Goal: Information Seeking & Learning: Learn about a topic

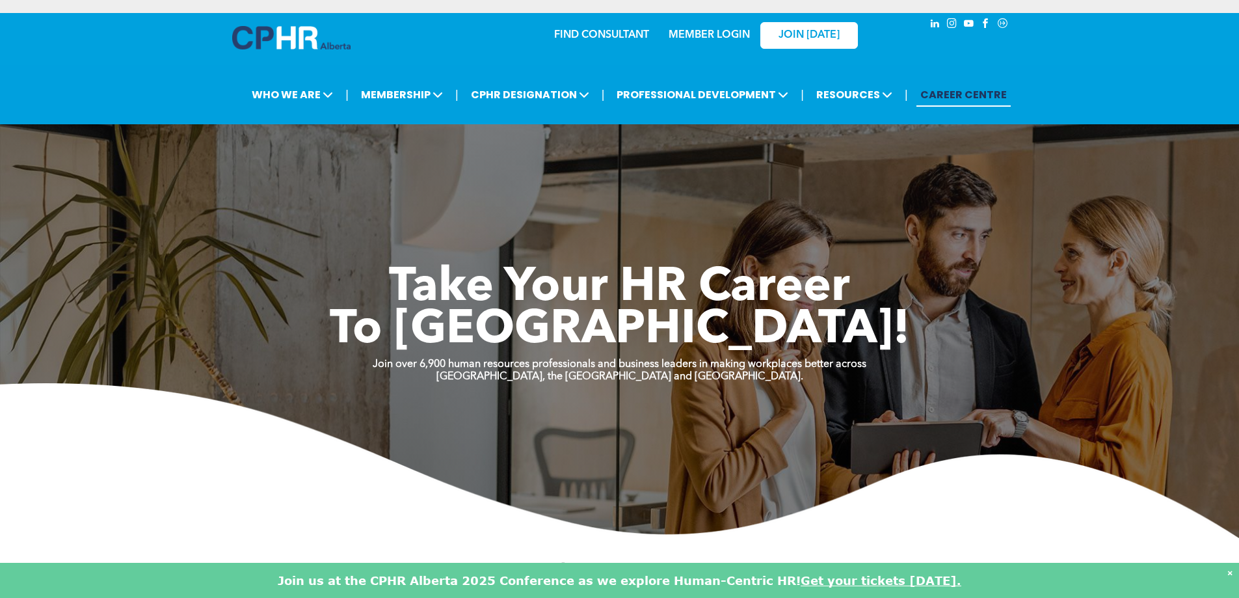
click at [962, 101] on link "CAREER CENTRE" at bounding box center [963, 95] width 94 height 24
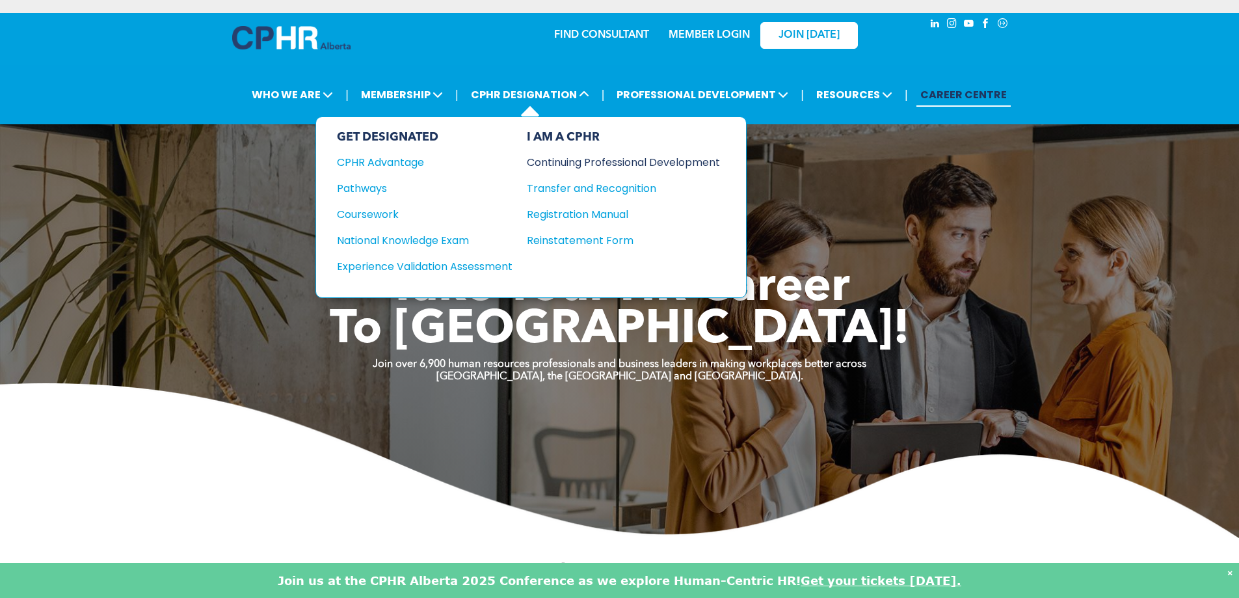
click at [601, 162] on div "Continuing Professional Development" at bounding box center [614, 162] width 174 height 16
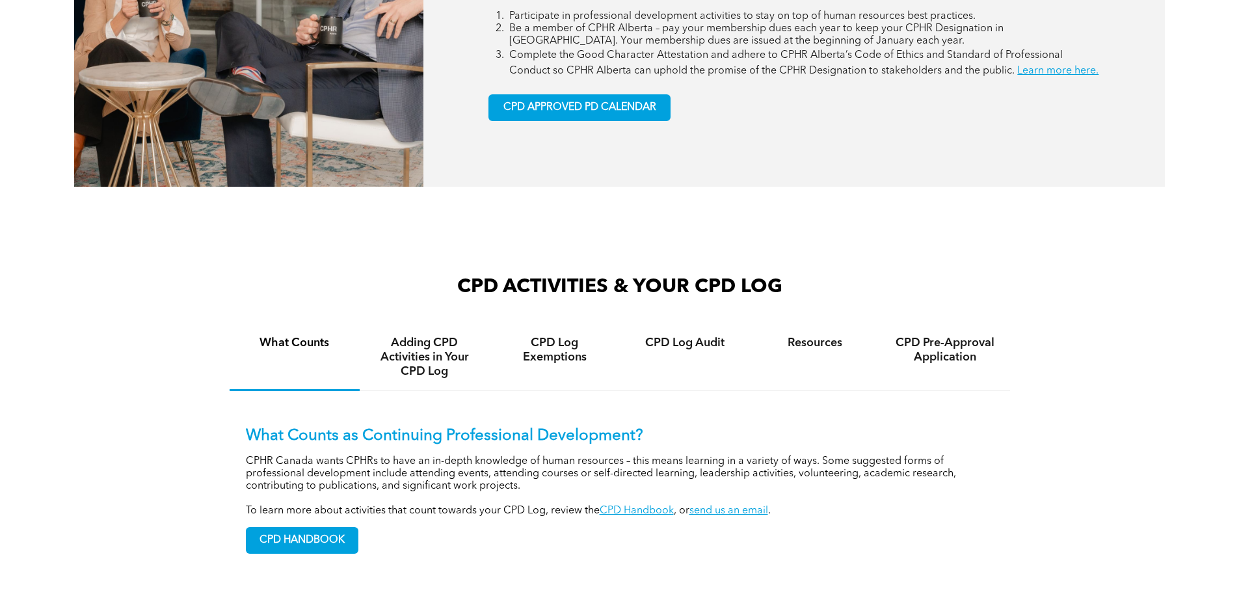
scroll to position [585, 0]
